Goal: Entertainment & Leisure: Consume media (video, audio)

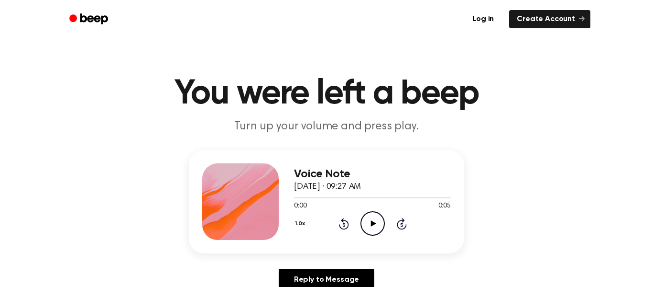
click at [368, 230] on icon "Play Audio" at bounding box center [373, 223] width 24 height 24
click at [371, 217] on icon "Play Audio" at bounding box center [373, 223] width 24 height 24
click at [369, 213] on icon "Play Audio" at bounding box center [373, 223] width 24 height 24
click at [375, 220] on icon "Play Audio" at bounding box center [373, 223] width 24 height 24
click at [369, 212] on circle at bounding box center [372, 222] width 23 height 23
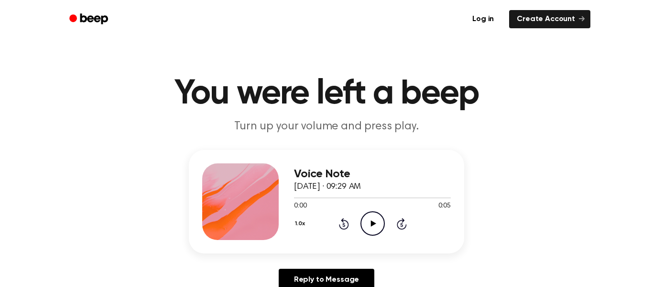
click at [371, 213] on icon "Play Audio" at bounding box center [373, 223] width 24 height 24
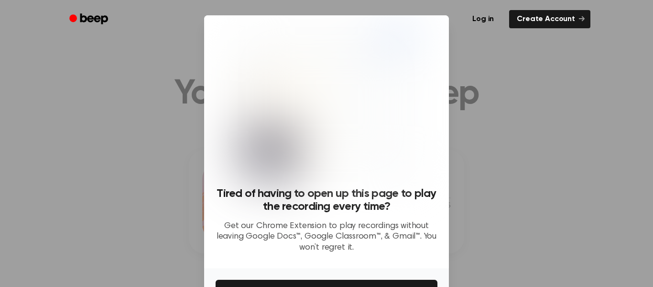
scroll to position [62, 0]
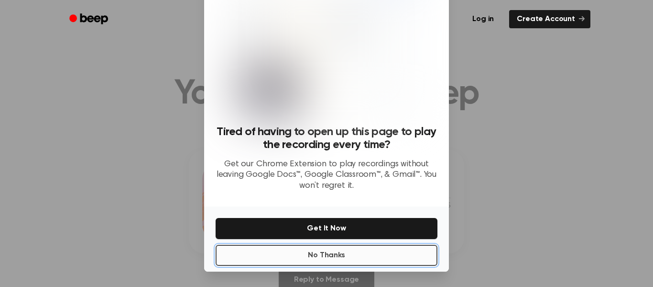
click at [393, 253] on button "No Thanks" at bounding box center [327, 254] width 222 height 21
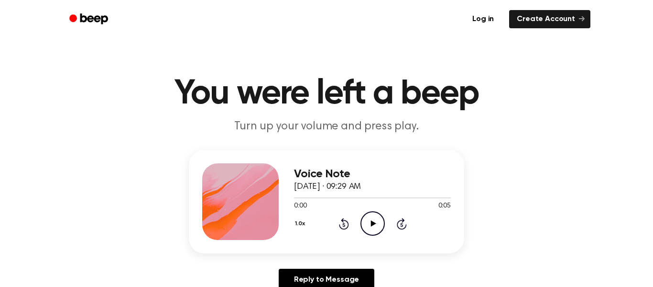
click at [375, 222] on icon "Play Audio" at bounding box center [373, 223] width 24 height 24
click at [369, 224] on icon "Play Audio" at bounding box center [373, 223] width 24 height 24
click at [372, 215] on icon "Play Audio" at bounding box center [373, 223] width 24 height 24
